Goal: Task Accomplishment & Management: Manage account settings

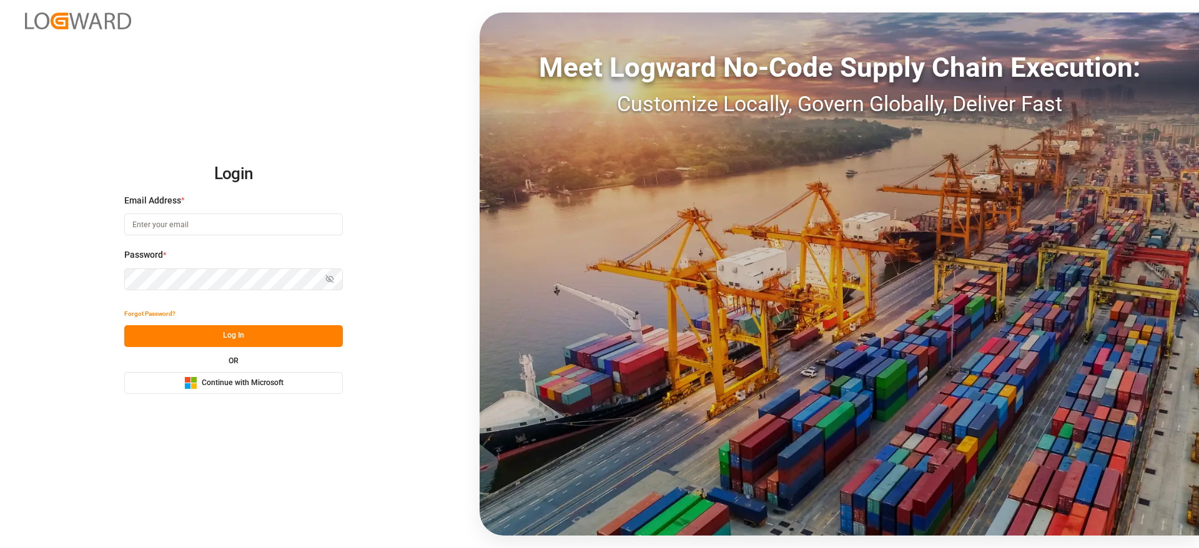
click at [311, 383] on button "Microsoft Logo Continue with Microsoft" at bounding box center [233, 383] width 219 height 22
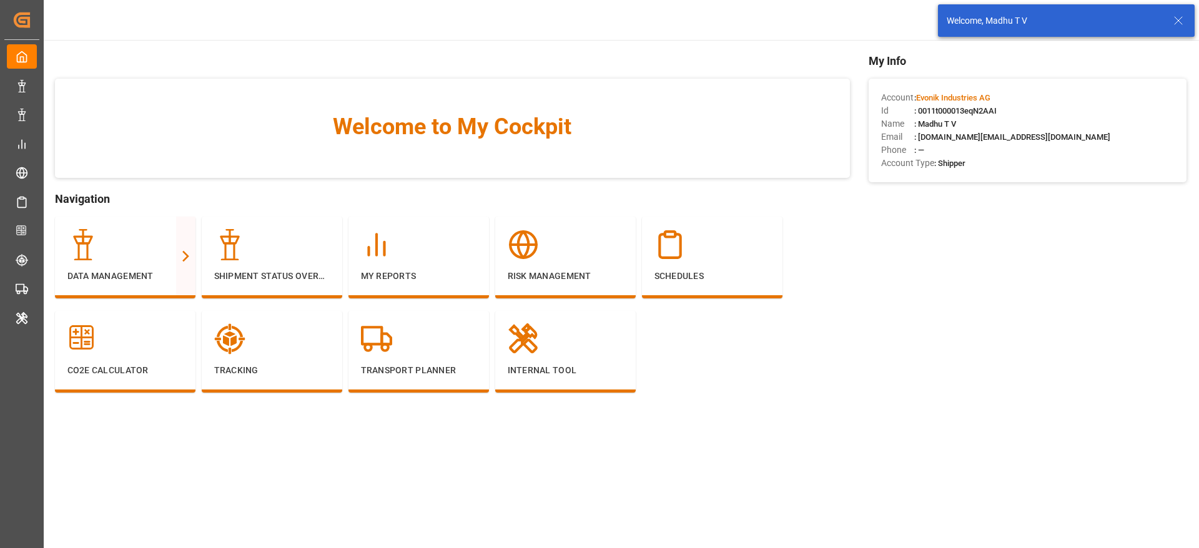
click at [1182, 18] on icon at bounding box center [1178, 20] width 15 height 15
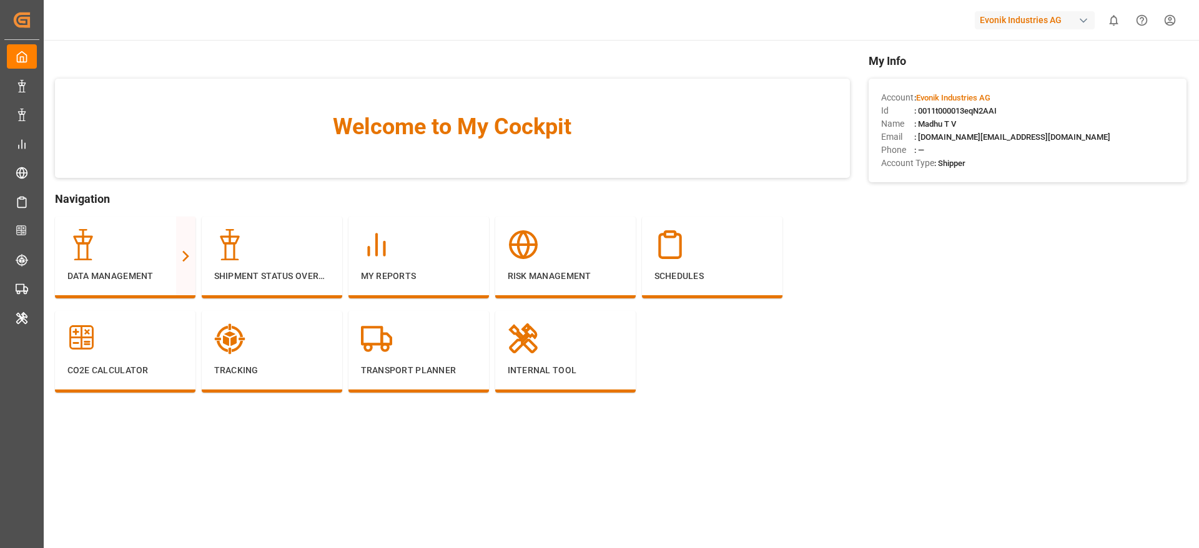
click at [1014, 26] on div "Evonik Industries AG" at bounding box center [1035, 20] width 120 height 18
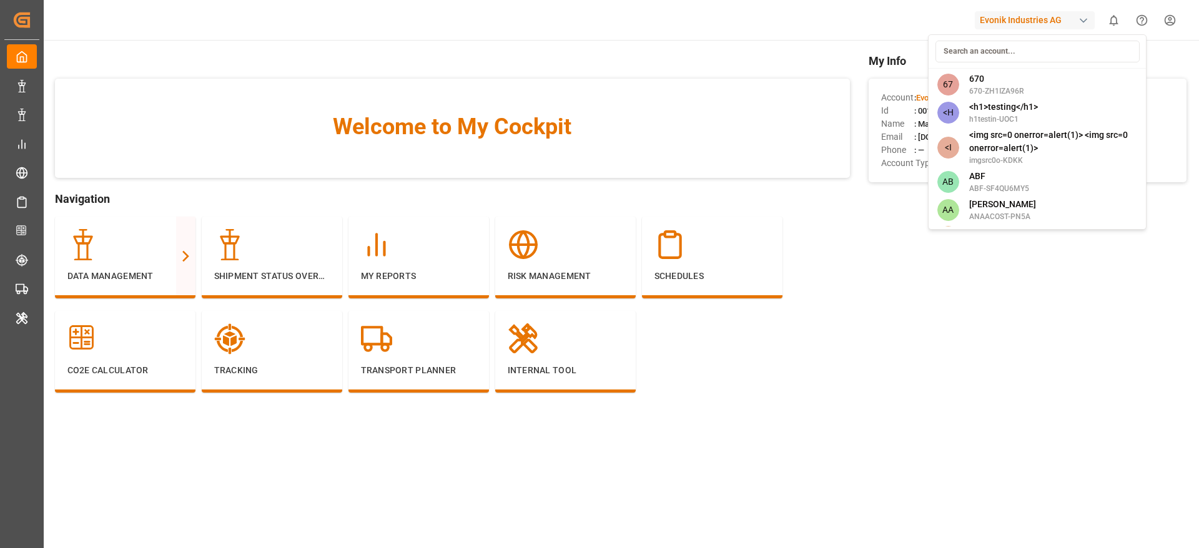
click at [1073, 331] on html "Created by potrace 1.15, written by [PERSON_NAME] [DATE]-[DATE] Created by potr…" at bounding box center [599, 274] width 1199 height 548
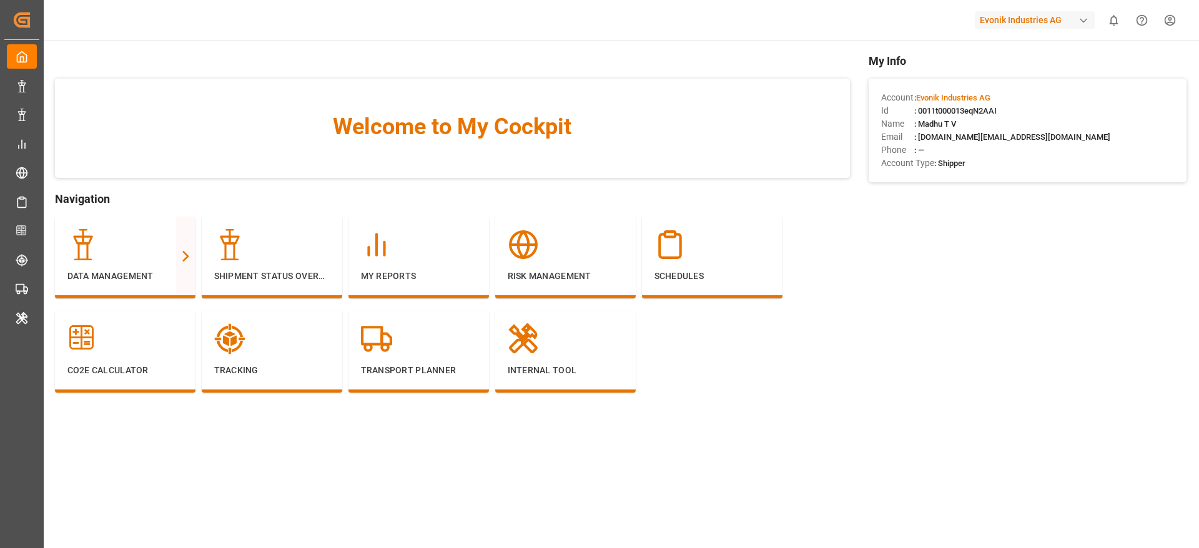
click at [1028, 23] on div "Evonik Industries AG" at bounding box center [1035, 20] width 120 height 18
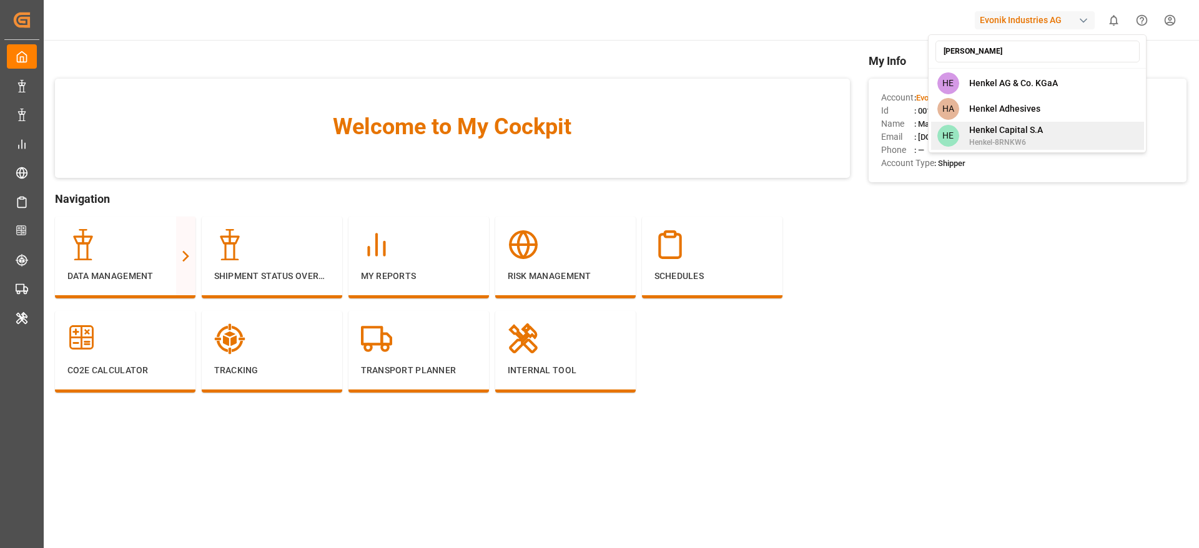
type input "[PERSON_NAME]"
click at [1011, 133] on span "Henkel Capital S.A" at bounding box center [1006, 130] width 74 height 13
